Goal: Find specific page/section: Find specific page/section

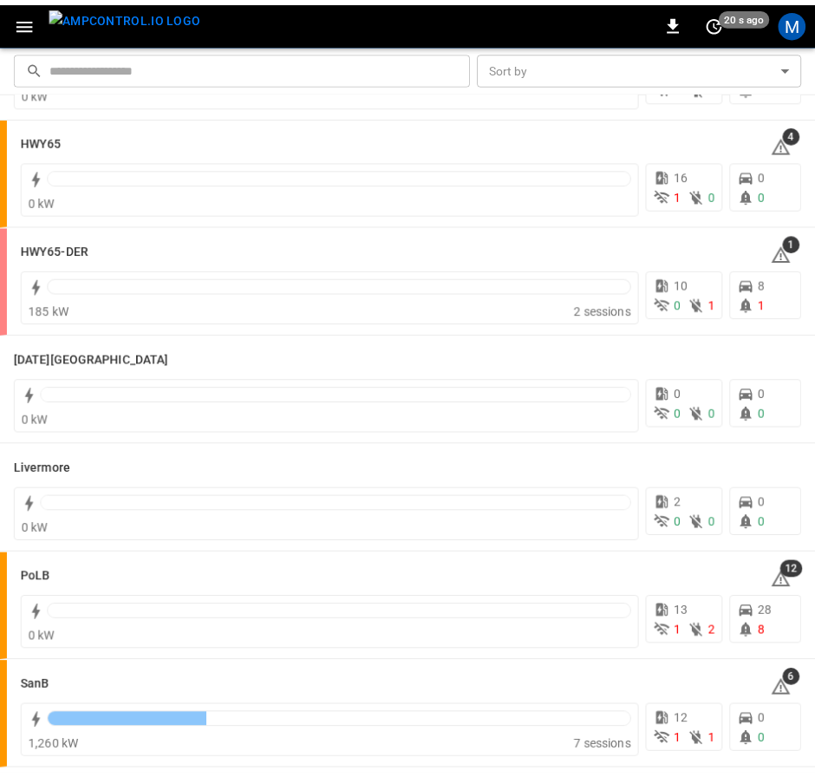
scroll to position [173, 0]
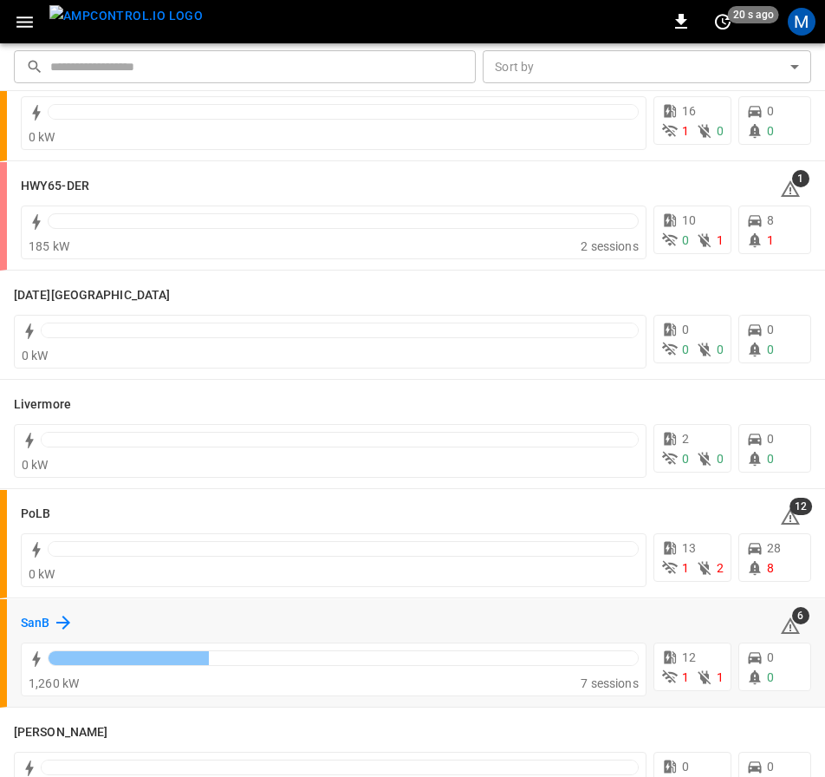
click at [42, 619] on h6 "SanB" at bounding box center [35, 623] width 29 height 19
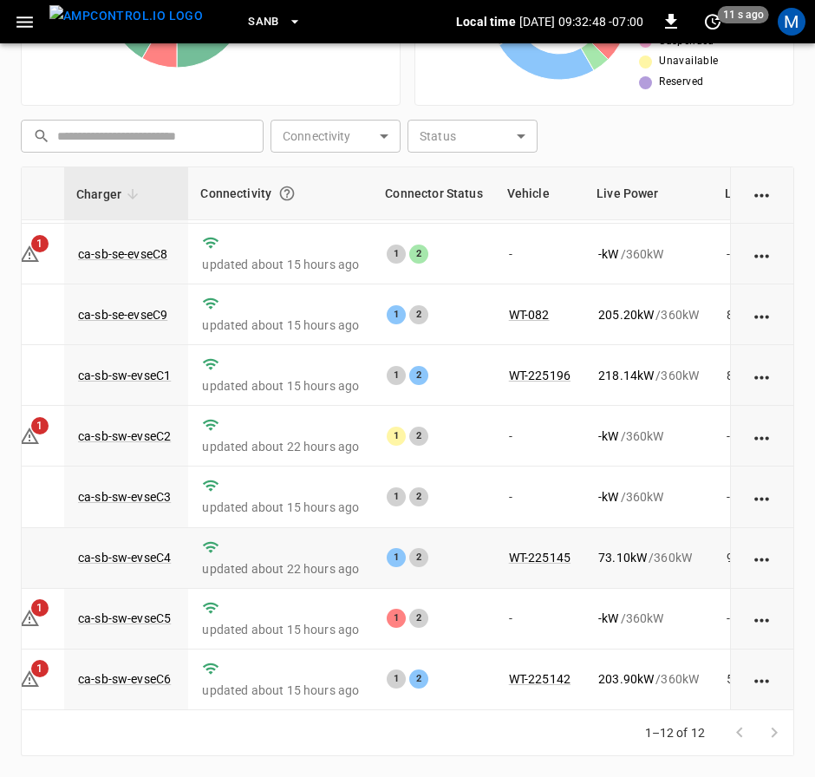
scroll to position [174, 81]
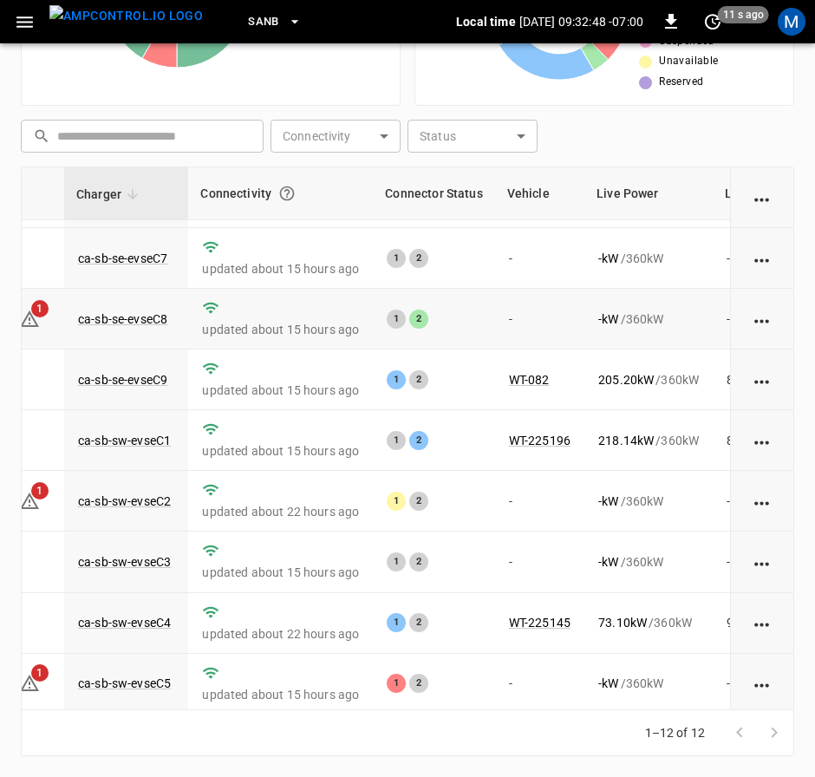
click at [156, 294] on td "ca-sb-se-evseC8" at bounding box center [126, 319] width 124 height 61
click at [156, 310] on td "ca-sb-se-evseC8" at bounding box center [126, 319] width 124 height 61
click at [156, 320] on link "ca-sb-se-evseC8" at bounding box center [123, 319] width 96 height 21
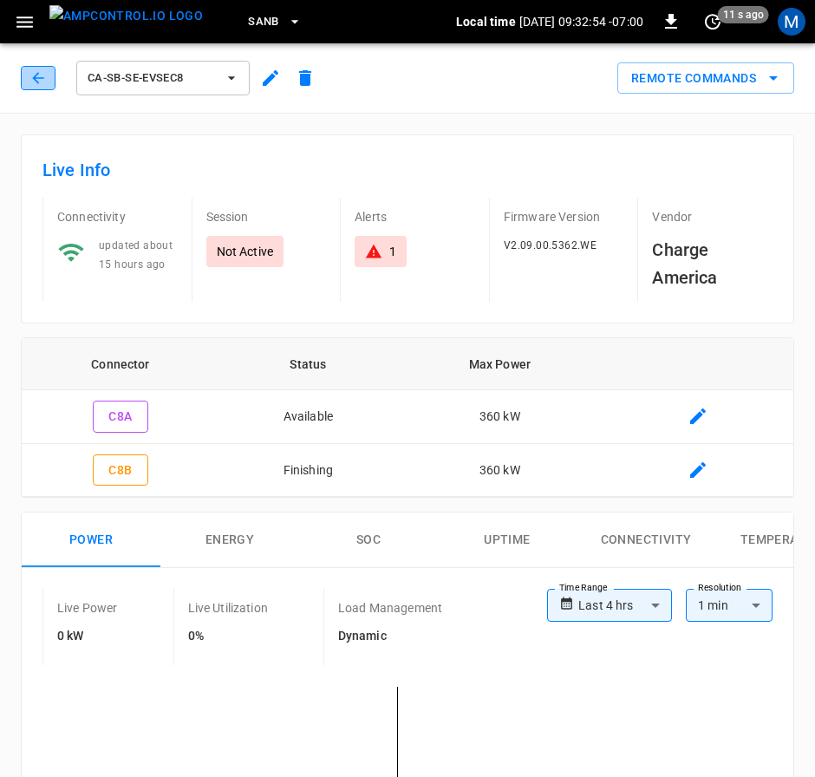
click at [30, 85] on icon "button" at bounding box center [37, 77] width 17 height 17
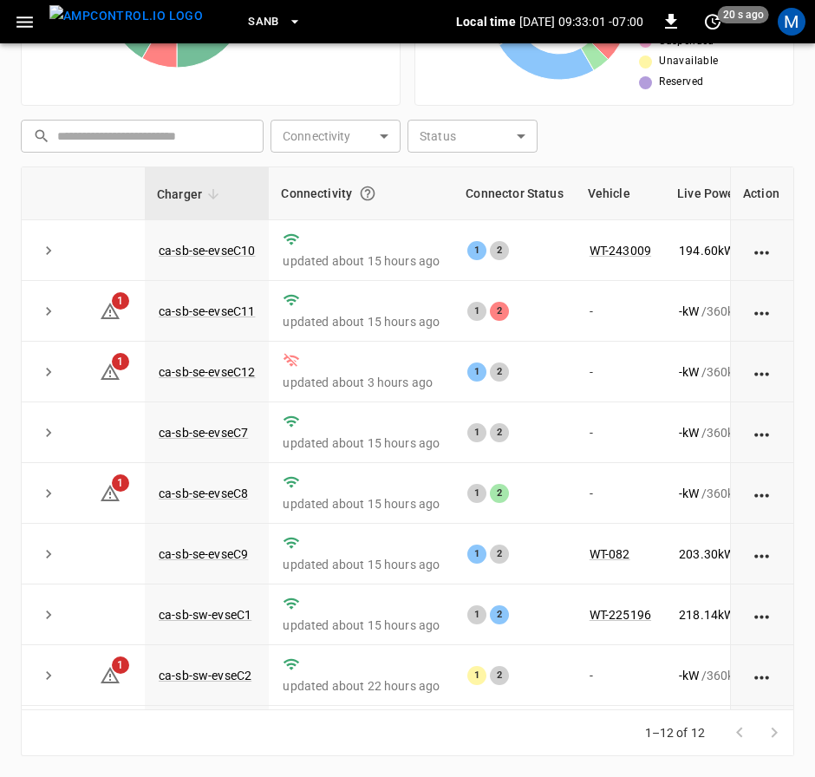
drag, startPoint x: 508, startPoint y: 710, endPoint x: 529, endPoint y: 713, distance: 21.0
click at [529, 713] on div "1–12 of 12" at bounding box center [407, 733] width 773 height 46
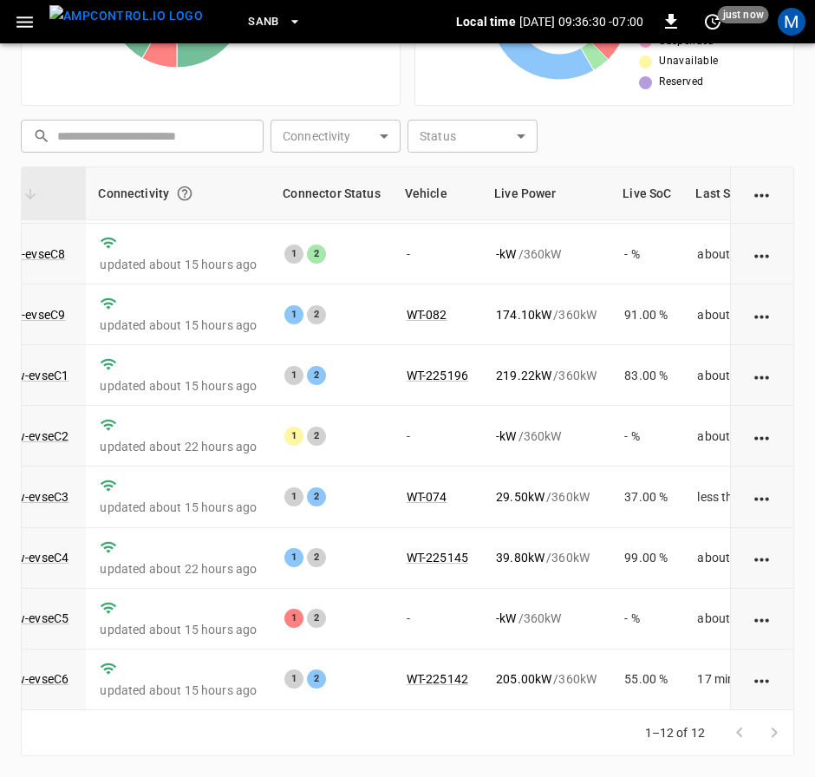
scroll to position [260, 184]
